Goal: Information Seeking & Learning: Check status

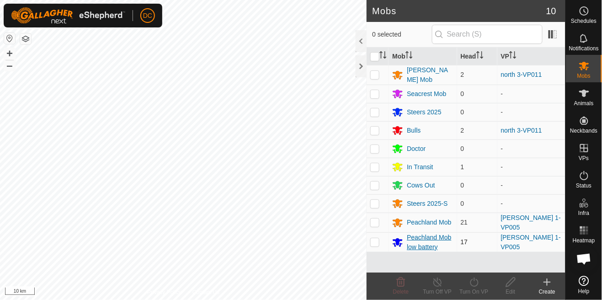
click at [421, 244] on div "Peachland Mob low battery" at bounding box center [430, 242] width 46 height 19
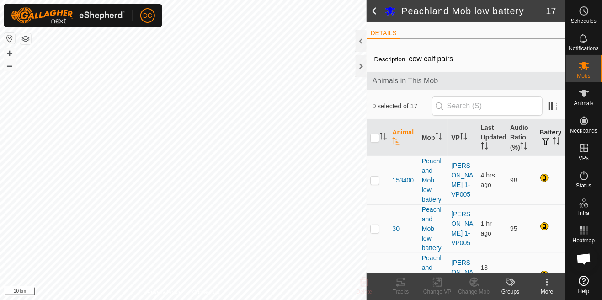
click at [552, 144] on button "button" at bounding box center [546, 141] width 13 height 9
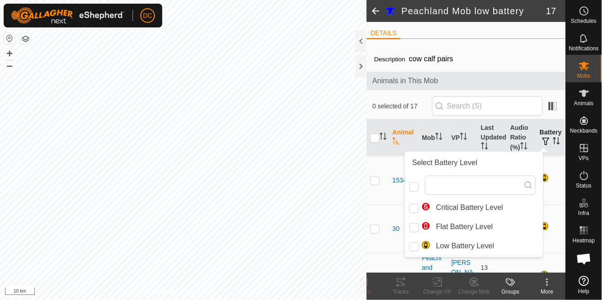
click at [552, 142] on button "button" at bounding box center [546, 141] width 13 height 9
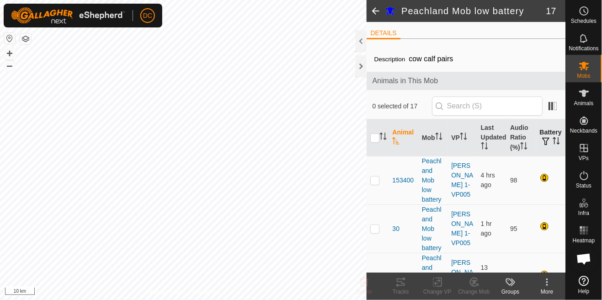
click at [553, 142] on icon "Activate to sort" at bounding box center [556, 140] width 7 height 7
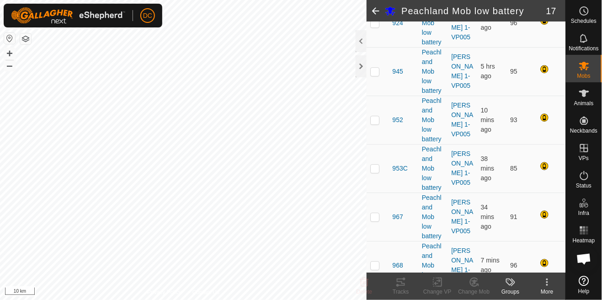
scroll to position [707, 0]
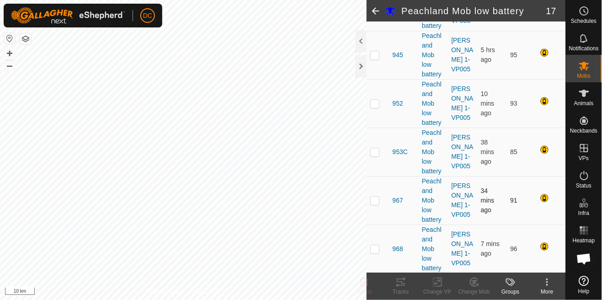
click at [478, 186] on td "34 mins ago" at bounding box center [491, 200] width 29 height 48
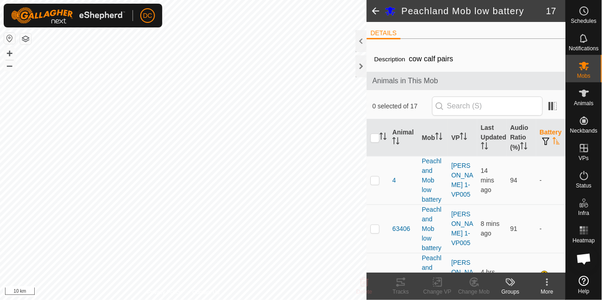
click at [379, 19] on span at bounding box center [376, 11] width 18 height 22
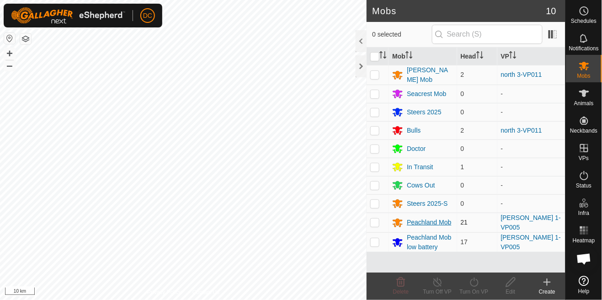
click at [423, 219] on div "Peachland Mob" at bounding box center [429, 223] width 44 height 10
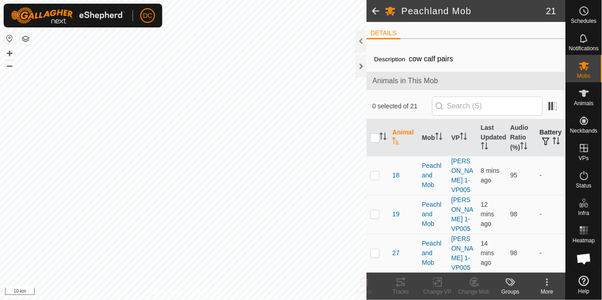
click at [549, 144] on span "button" at bounding box center [546, 141] width 7 height 7
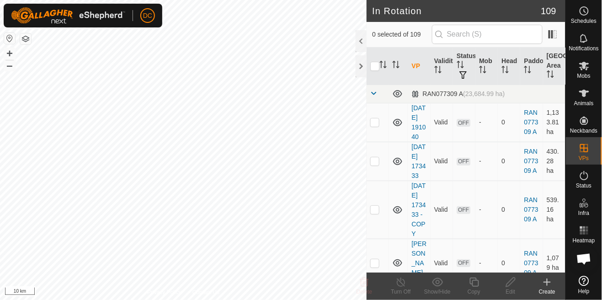
click at [586, 95] on icon at bounding box center [584, 93] width 10 height 7
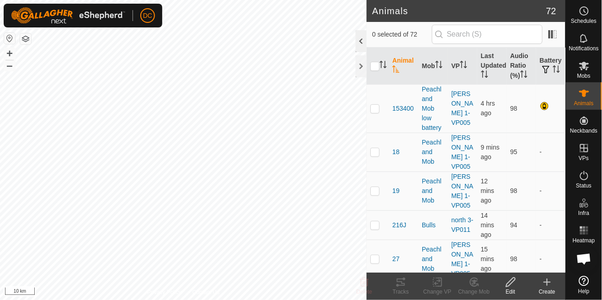
click at [361, 41] on div at bounding box center [361, 41] width 11 height 22
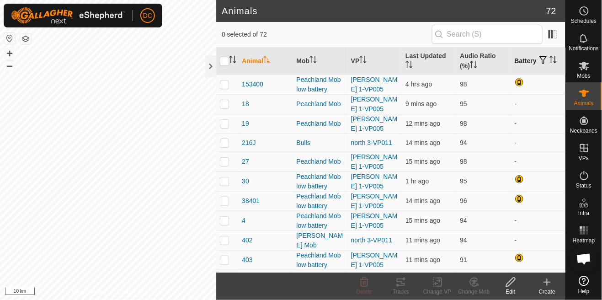
click at [550, 61] on icon "Activate to sort" at bounding box center [553, 59] width 7 height 7
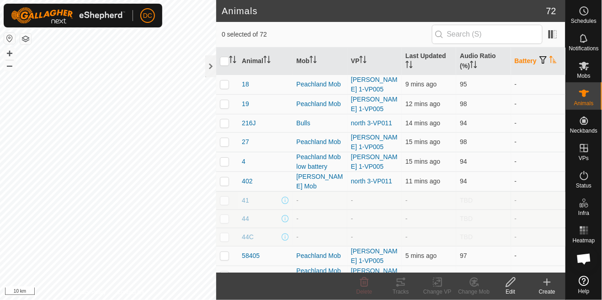
click at [562, 61] on span at bounding box center [564, 61] width 4 height 27
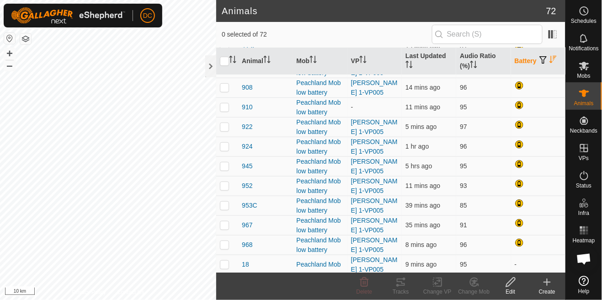
scroll to position [119, 0]
